Goal: Navigation & Orientation: Find specific page/section

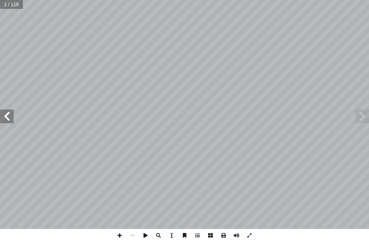
click at [7, 113] on span at bounding box center [7, 116] width 14 height 14
click at [6, 115] on span at bounding box center [7, 116] width 14 height 14
click at [11, 113] on span at bounding box center [7, 116] width 14 height 14
click at [7, 110] on span at bounding box center [7, 116] width 14 height 14
click at [358, 115] on span at bounding box center [362, 116] width 14 height 14
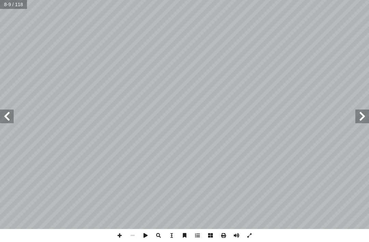
click at [366, 109] on span at bounding box center [362, 116] width 14 height 14
click at [359, 113] on span at bounding box center [362, 116] width 14 height 14
click at [365, 116] on span at bounding box center [362, 116] width 14 height 14
